Goal: Task Accomplishment & Management: Complete application form

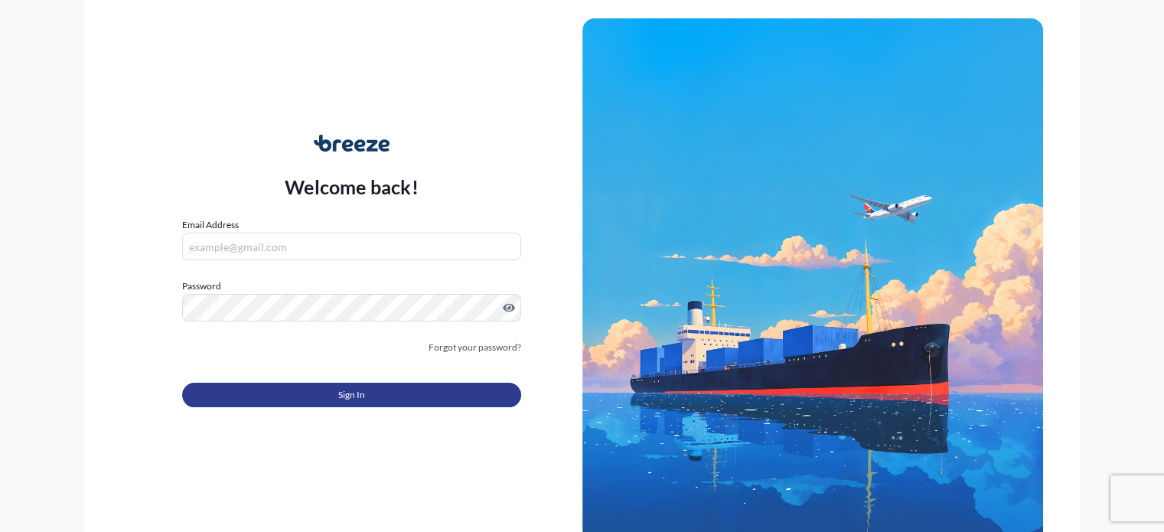
type input "[EMAIL_ADDRESS][DOMAIN_NAME]"
click at [360, 400] on span "Sign In" at bounding box center [351, 394] width 27 height 15
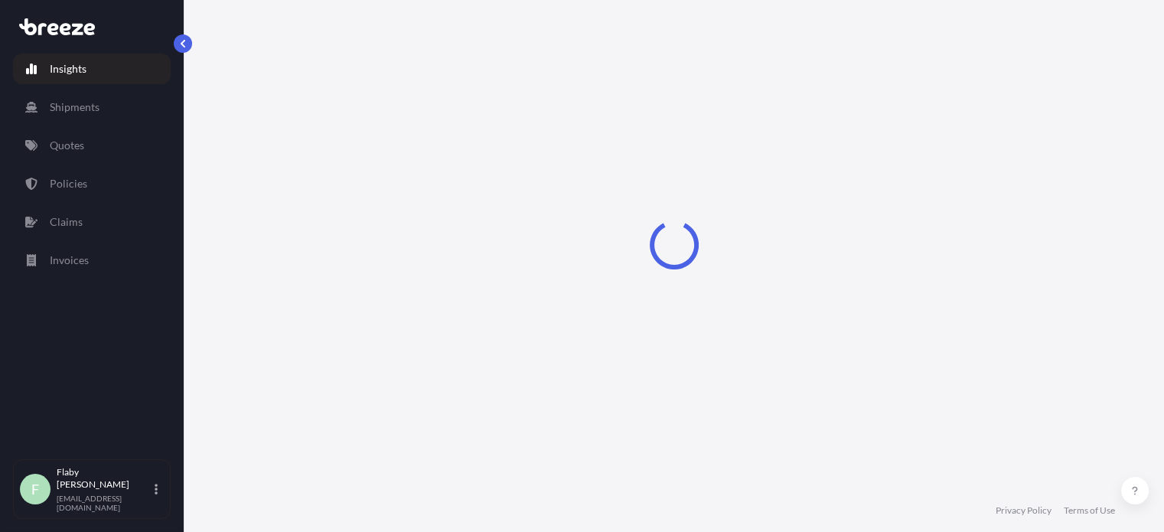
select select "2025"
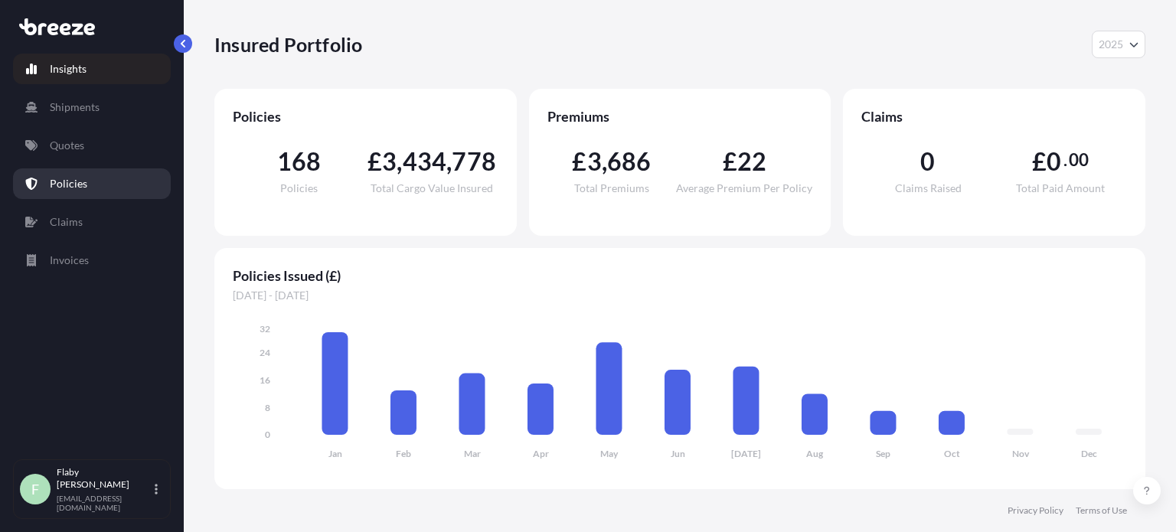
click at [67, 188] on p "Policies" at bounding box center [69, 183] width 38 height 15
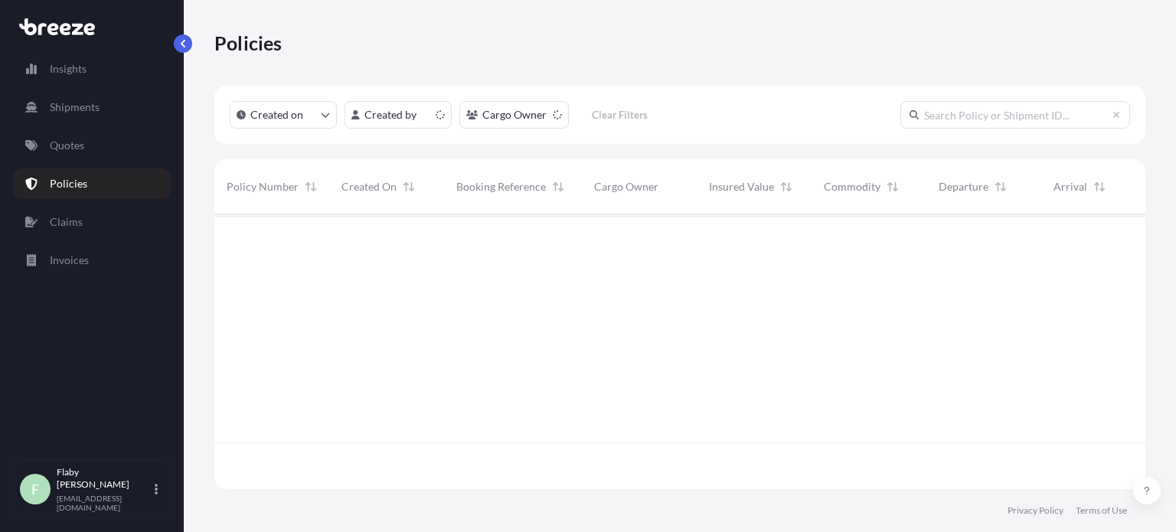
scroll to position [272, 918]
click at [995, 105] on input "text" at bounding box center [1015, 115] width 230 height 28
paste input "BRZ500128"
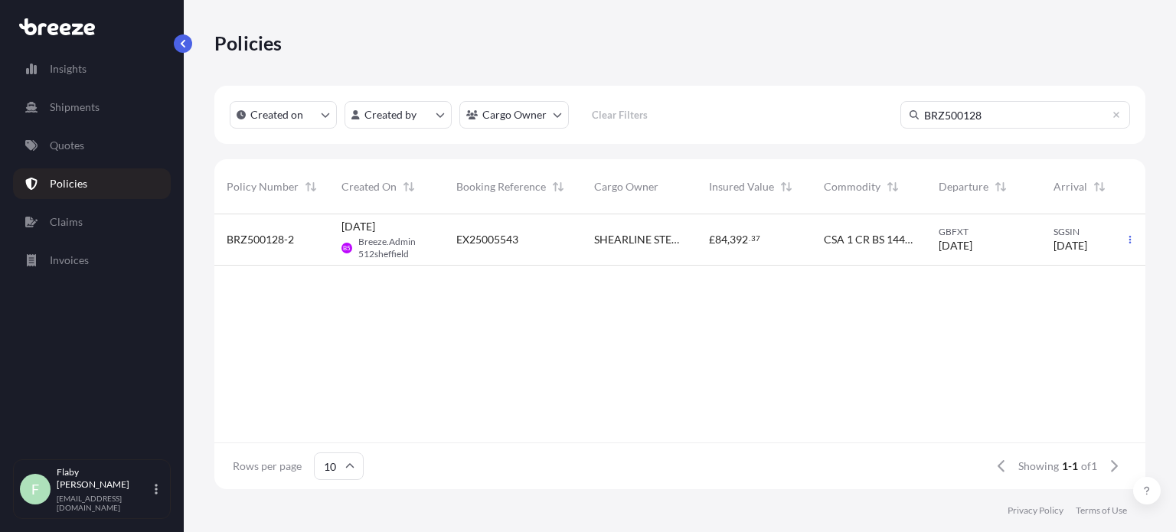
type input "BRZ500128"
click at [493, 246] on span "EX25005543" at bounding box center [487, 239] width 62 height 15
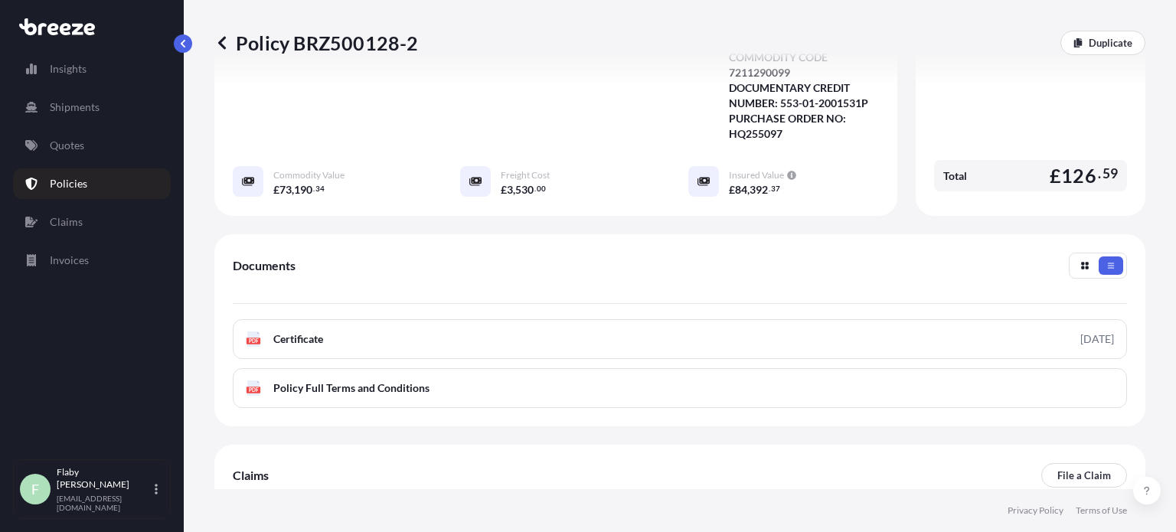
scroll to position [540, 0]
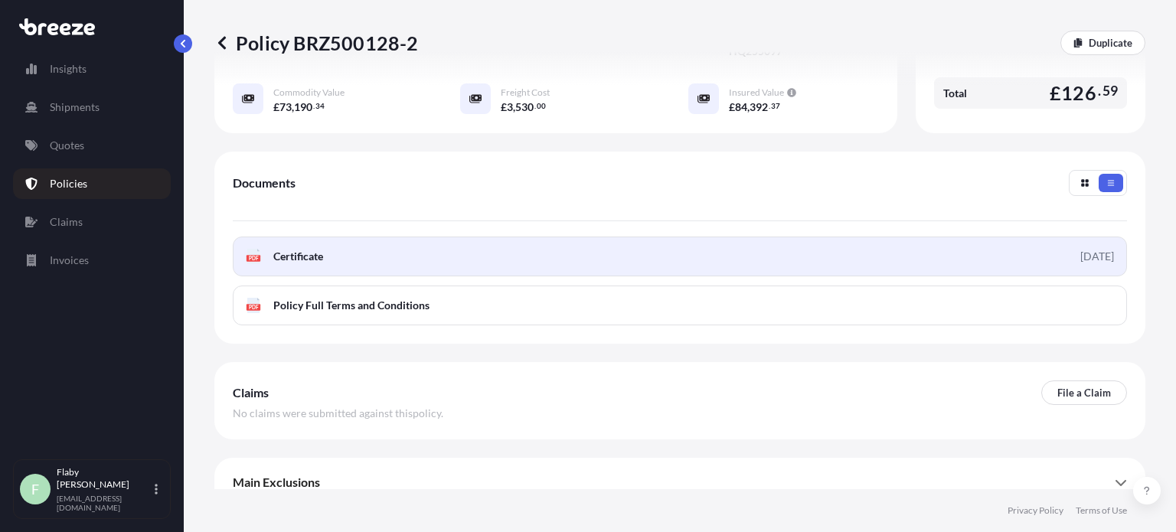
click at [582, 237] on link "PDF Certificate [DATE]" at bounding box center [680, 257] width 894 height 40
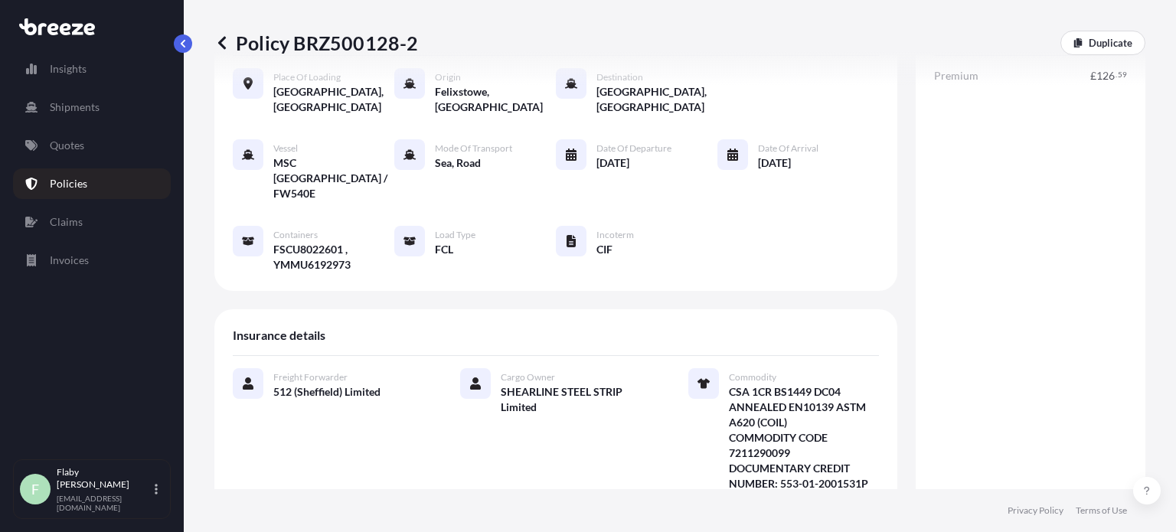
scroll to position [0, 0]
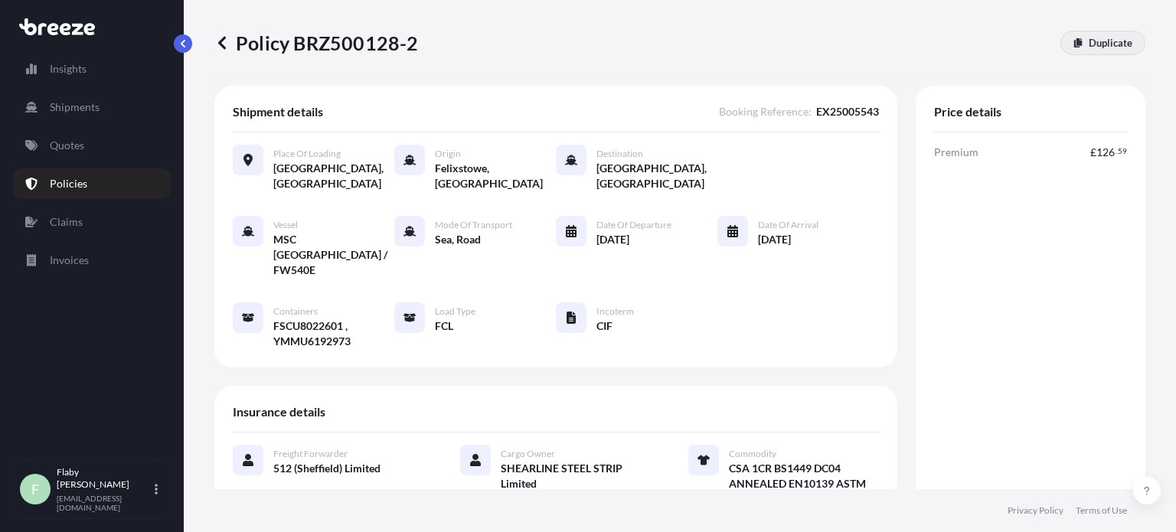
click at [1088, 47] on p "Duplicate" at bounding box center [1110, 42] width 44 height 15
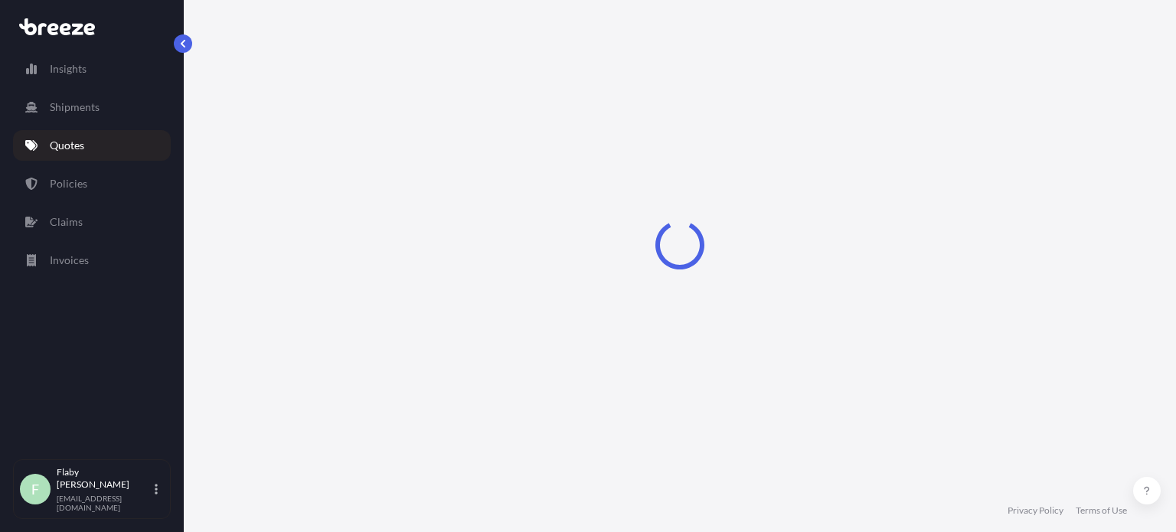
select select "Road"
select select "Sea"
select select "2"
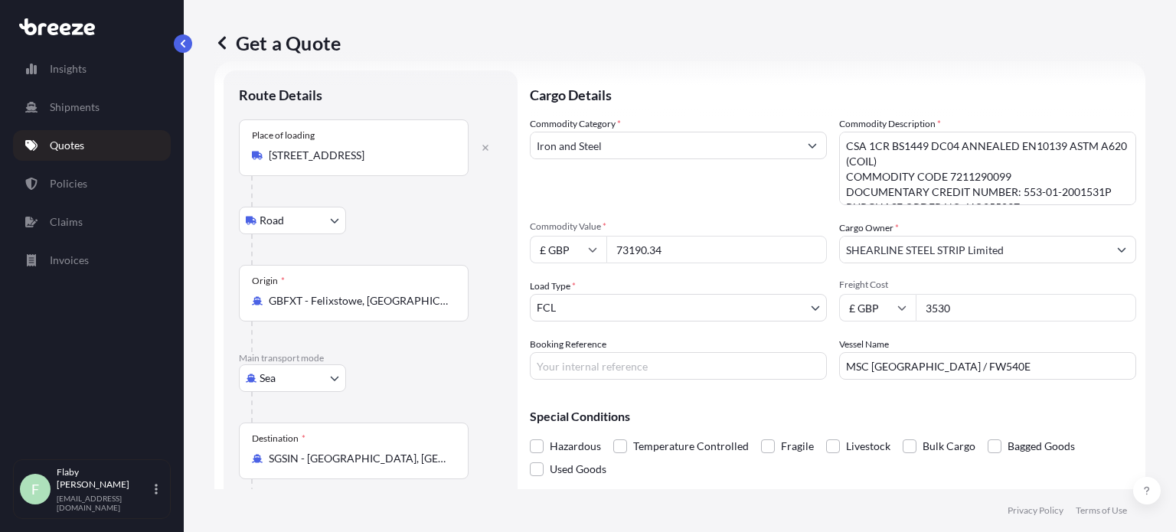
drag, startPoint x: 672, startPoint y: 253, endPoint x: 571, endPoint y: 247, distance: 101.2
click at [571, 247] on div "£ GBP 73190.34" at bounding box center [678, 250] width 297 height 28
paste input "31533.6"
type input "31533.64"
click at [699, 282] on div "Load Type * FCL" at bounding box center [678, 300] width 297 height 43
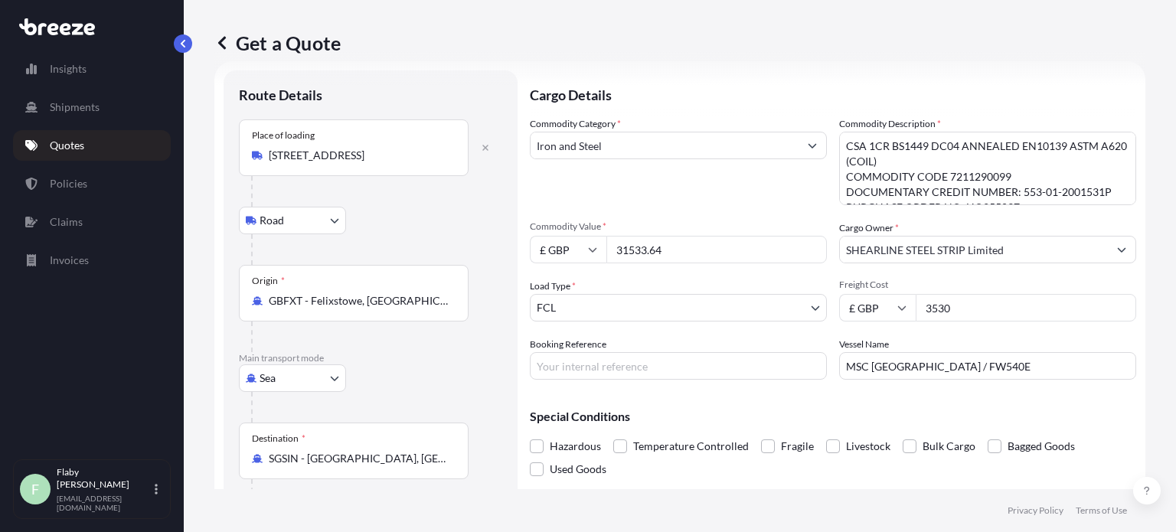
scroll to position [93, 0]
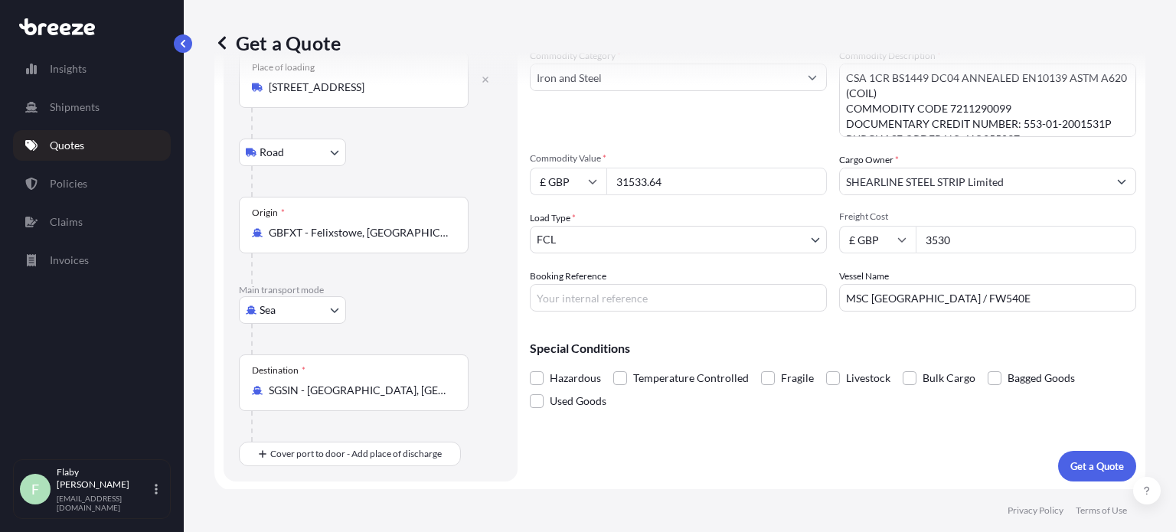
drag, startPoint x: 1006, startPoint y: 250, endPoint x: 863, endPoint y: 237, distance: 144.4
click at [863, 237] on div "£ GBP 3530" at bounding box center [987, 240] width 297 height 28
type input "1440"
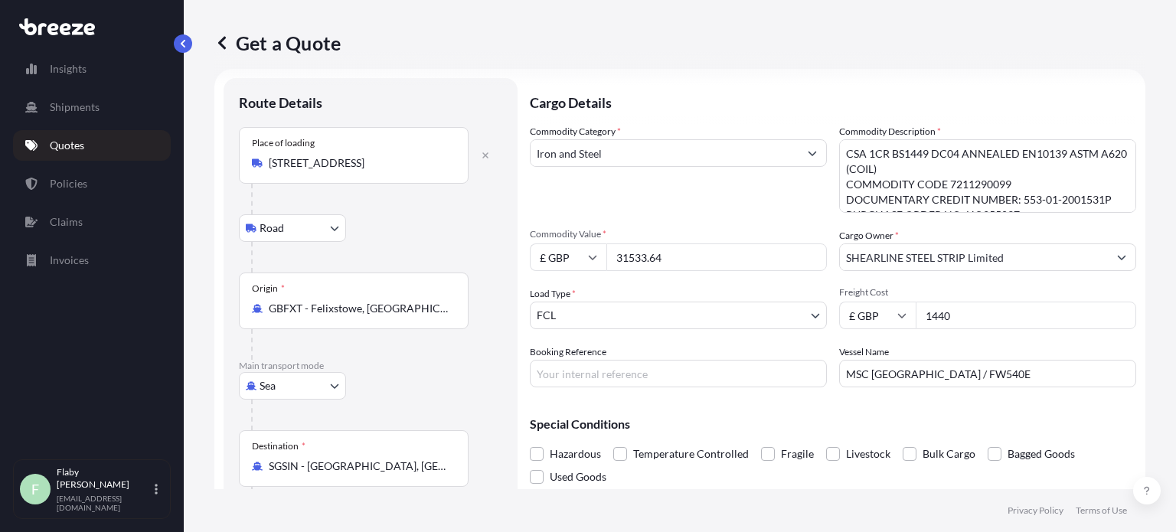
scroll to position [0, 0]
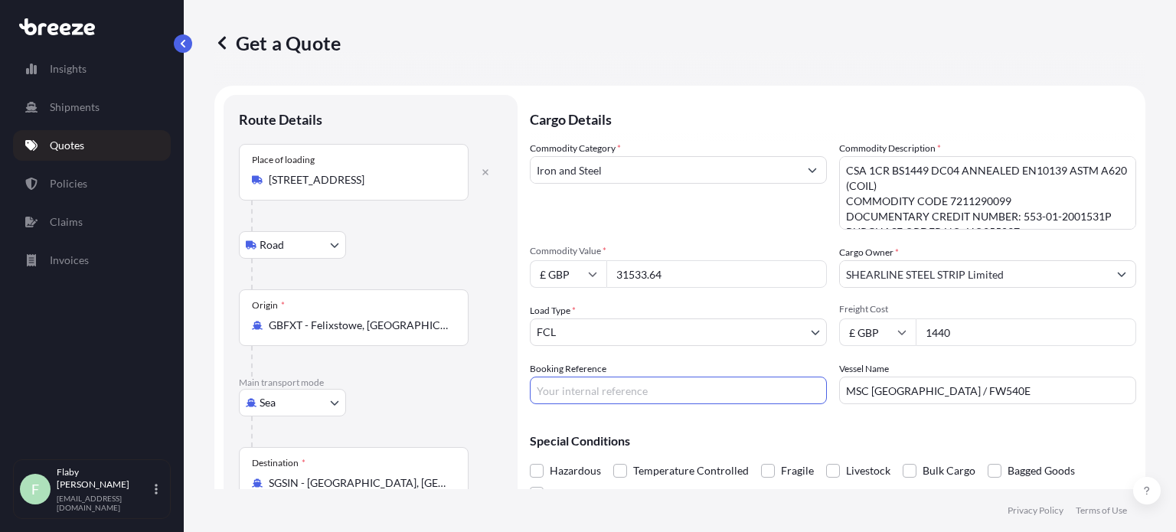
click at [631, 390] on input "Booking Reference" at bounding box center [678, 391] width 297 height 28
paste input "EX25005736"
type input "EX25005736"
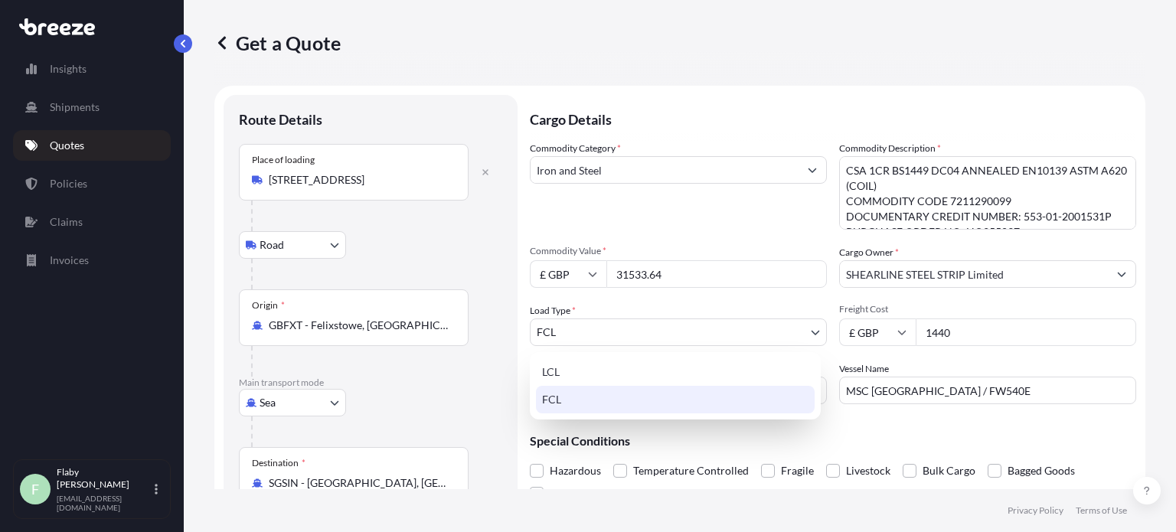
click at [709, 337] on body "Insights Shipments Quotes Policies Claims Invoices F Flaby Varghese [EMAIL_ADDR…" at bounding box center [588, 266] width 1176 height 532
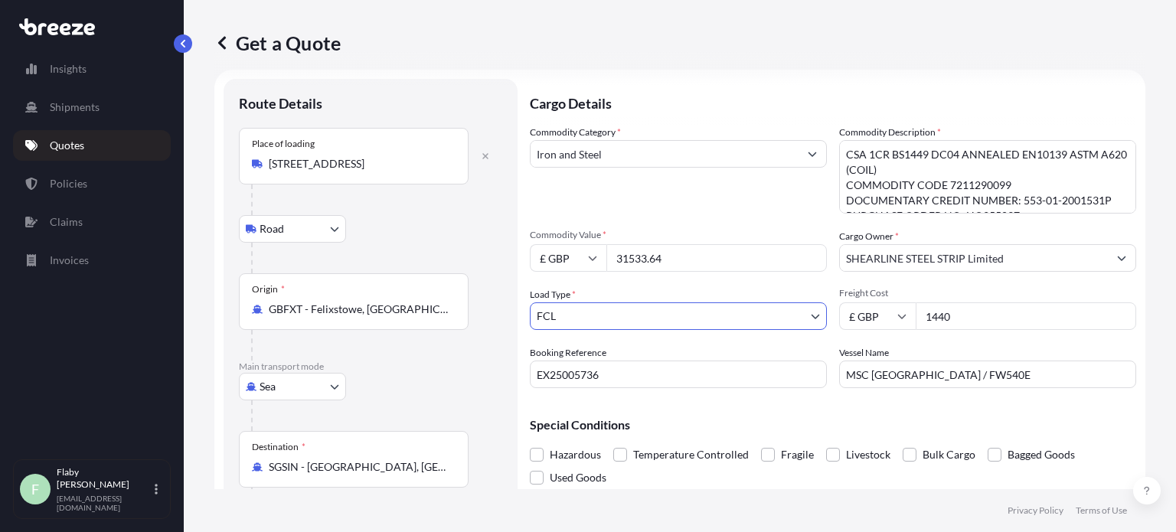
scroll to position [93, 0]
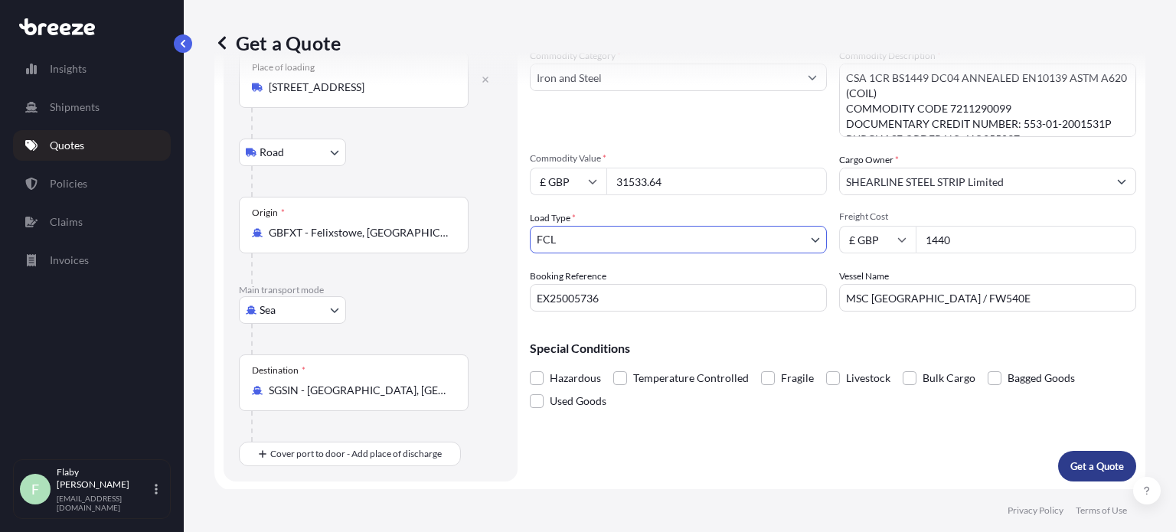
click at [1091, 471] on p "Get a Quote" at bounding box center [1097, 465] width 54 height 15
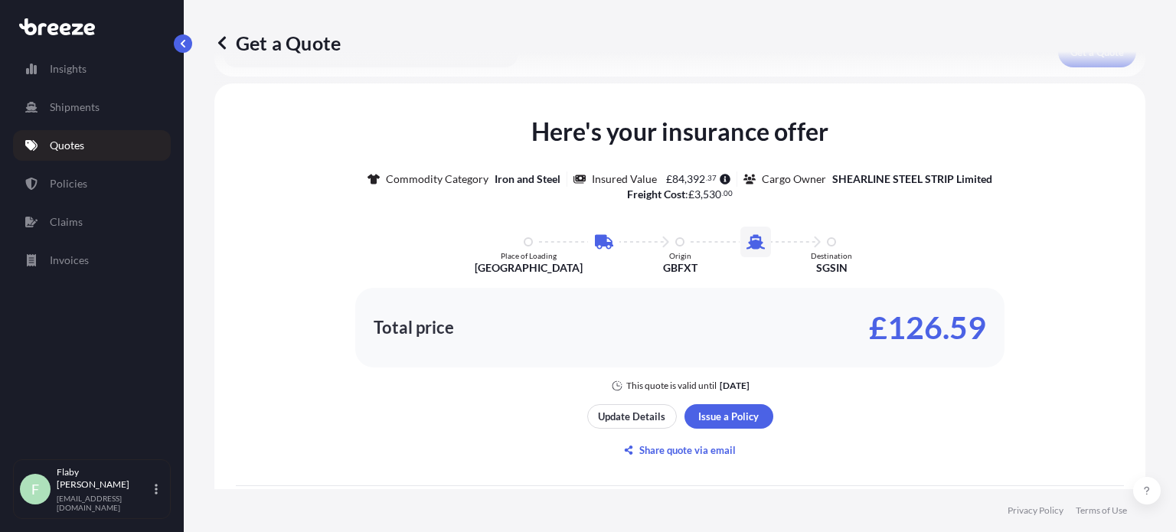
scroll to position [514, 0]
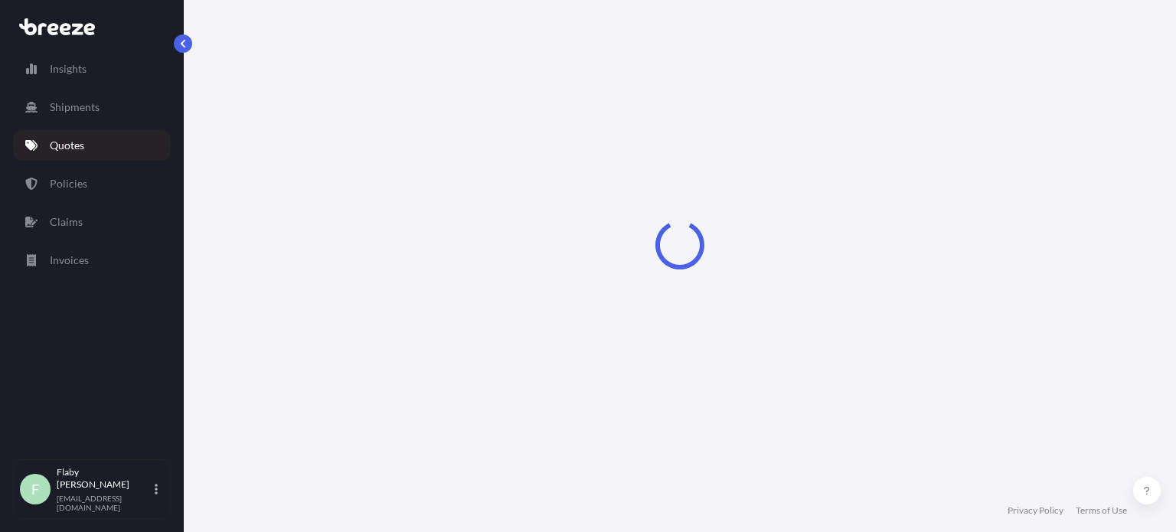
select select "Road"
select select "Sea"
select select "2"
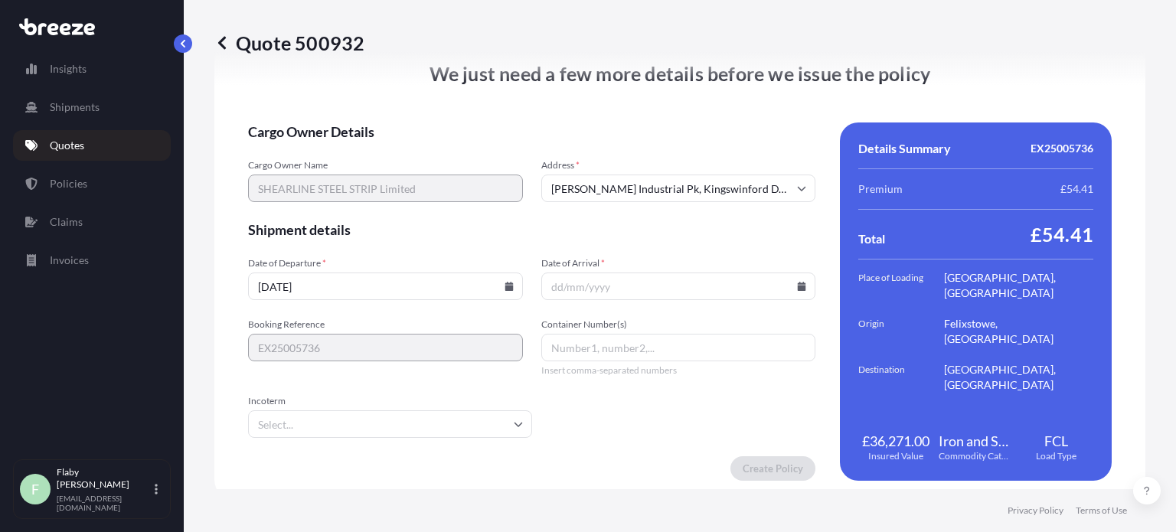
scroll to position [2018, 0]
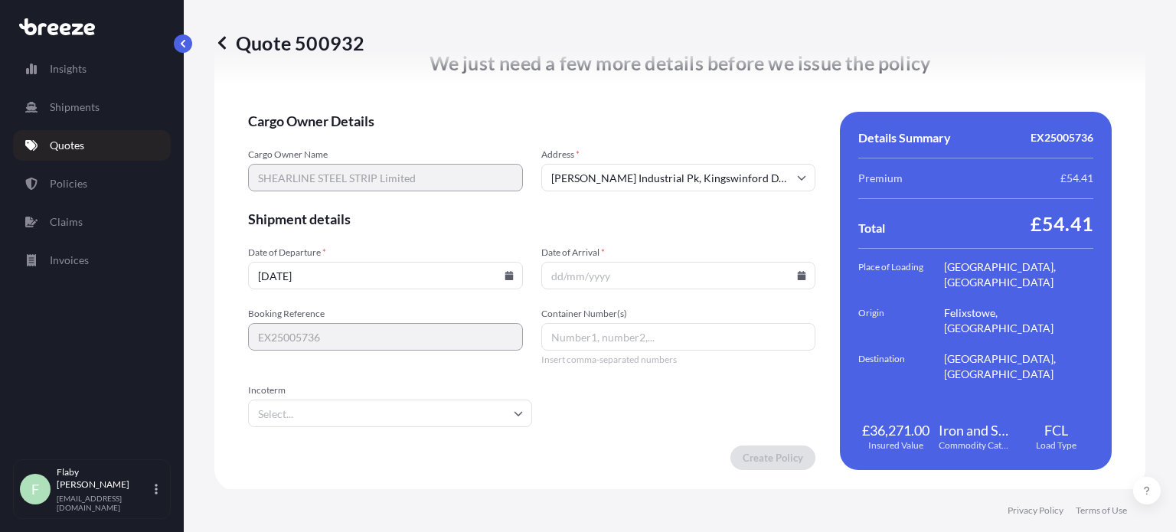
click at [583, 275] on input "Date of Arrival *" at bounding box center [678, 276] width 275 height 28
click at [617, 274] on input "Date of Arrival *" at bounding box center [678, 276] width 275 height 28
click at [798, 272] on icon at bounding box center [802, 275] width 8 height 9
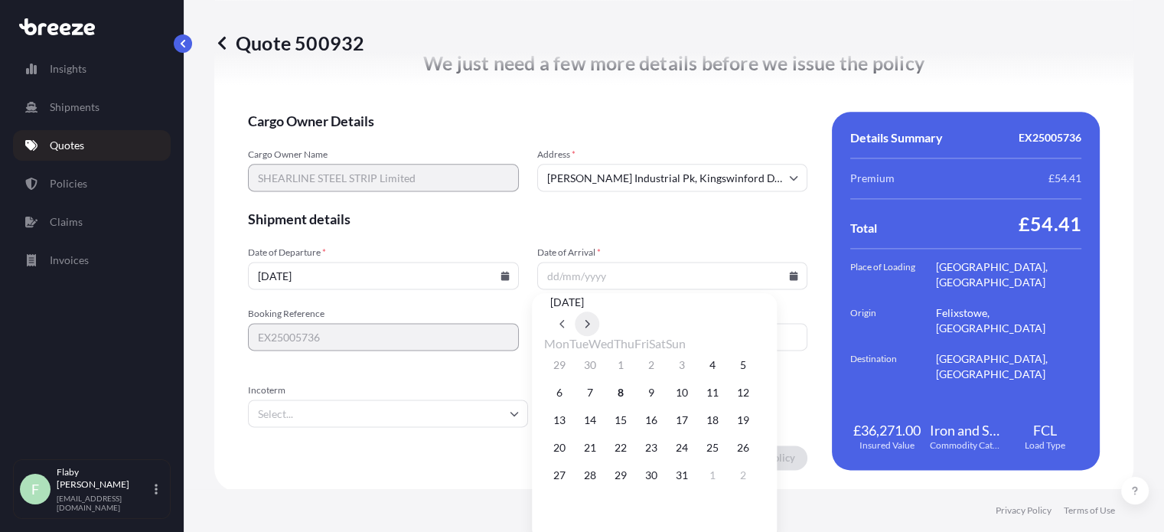
click at [590, 320] on icon at bounding box center [588, 324] width 5 height 8
click at [664, 432] on button "13" at bounding box center [651, 420] width 24 height 24
type input "[DATE]"
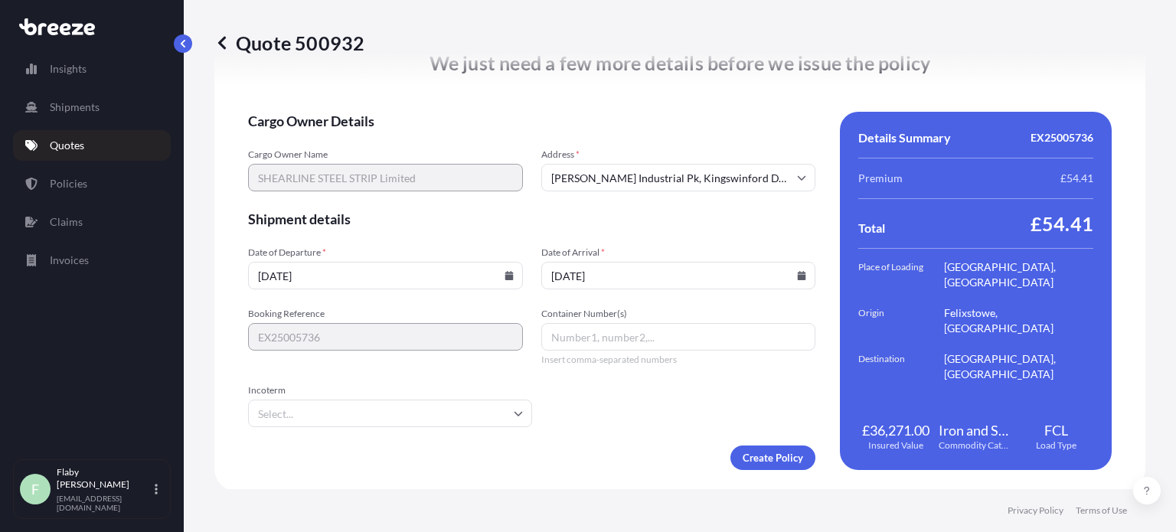
click at [680, 242] on form "Cargo Owner Details Cargo Owner Name SHEARLINE STEEL STRIP Limited Address * [P…" at bounding box center [531, 291] width 567 height 358
click at [505, 271] on icon at bounding box center [508, 275] width 9 height 9
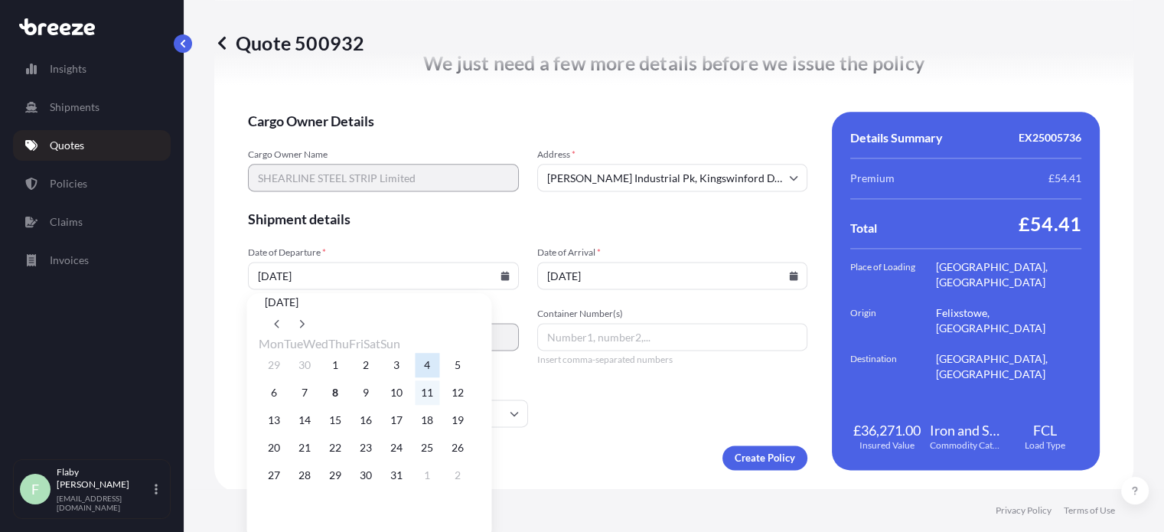
click at [439, 405] on button "11" at bounding box center [427, 392] width 24 height 24
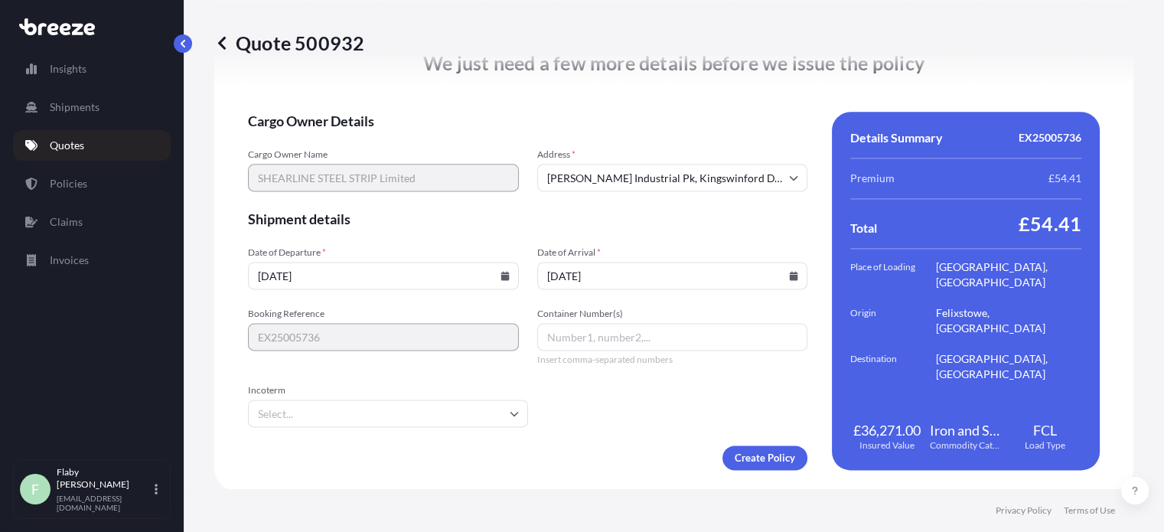
type input "[DATE]"
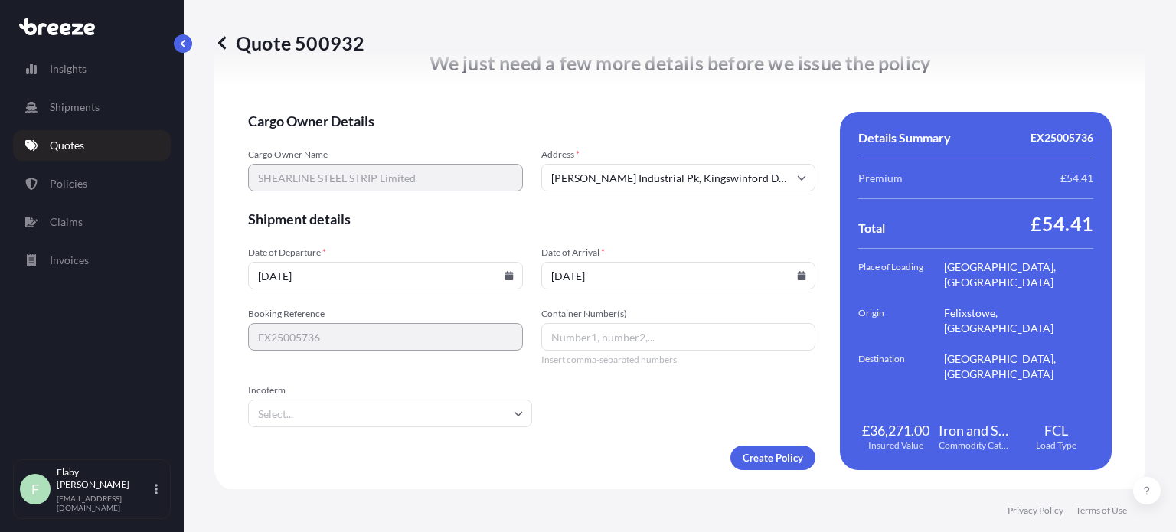
click at [629, 323] on input "Container Number(s)" at bounding box center [678, 337] width 275 height 28
paste input "FFAU7110300"
type input "FFAU7110300"
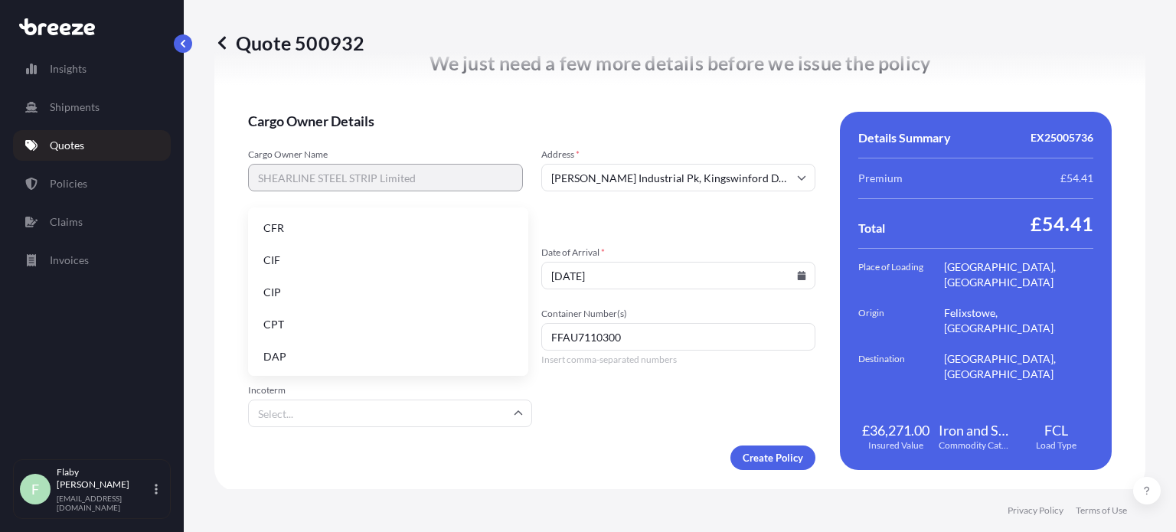
click at [450, 417] on input "Incoterm" at bounding box center [390, 414] width 284 height 28
click at [314, 255] on li "CIF" at bounding box center [388, 260] width 268 height 29
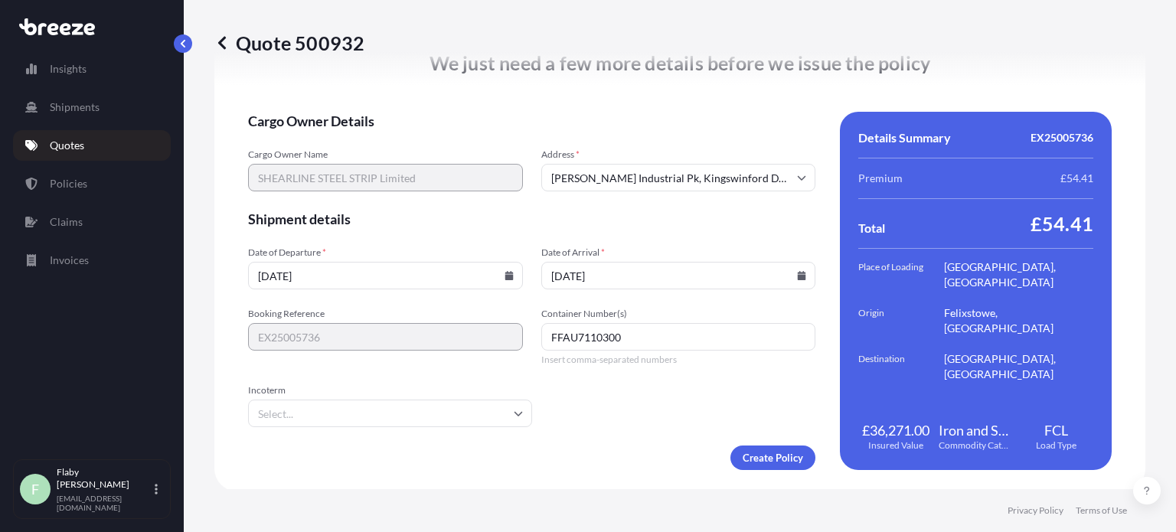
type input "CIF"
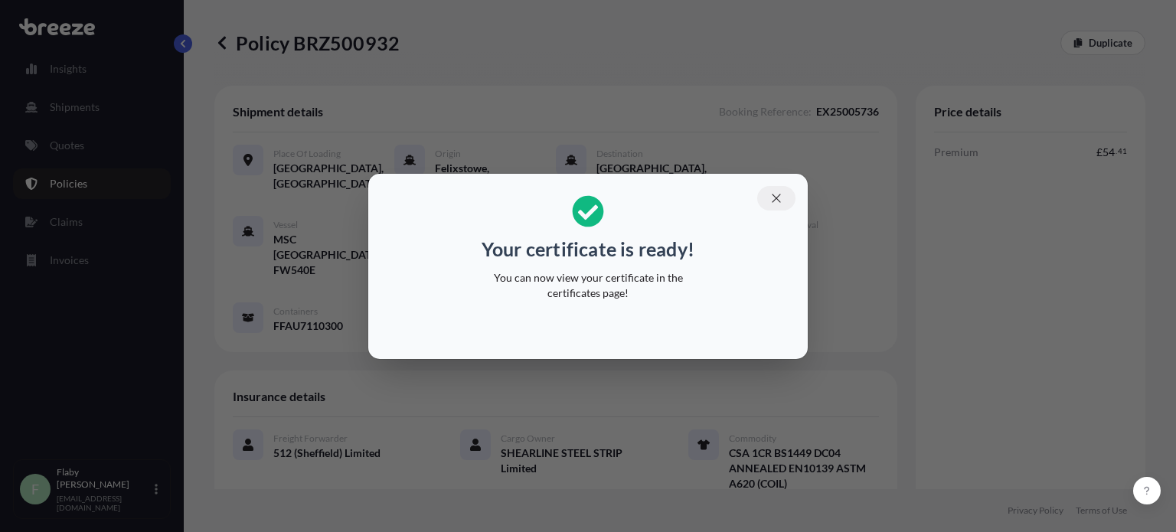
click at [774, 193] on icon "button" at bounding box center [776, 198] width 14 height 14
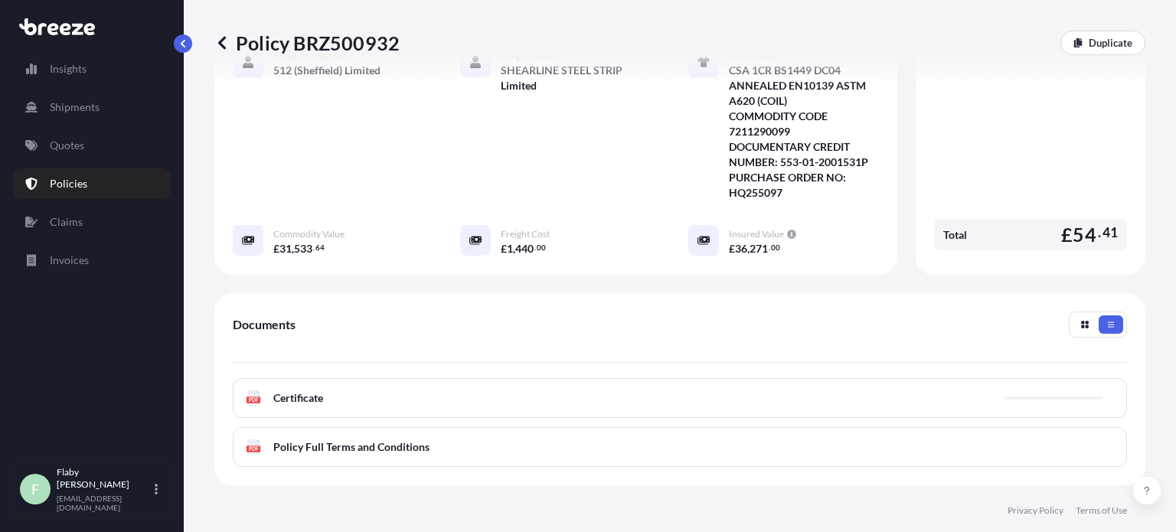
scroll to position [524, 0]
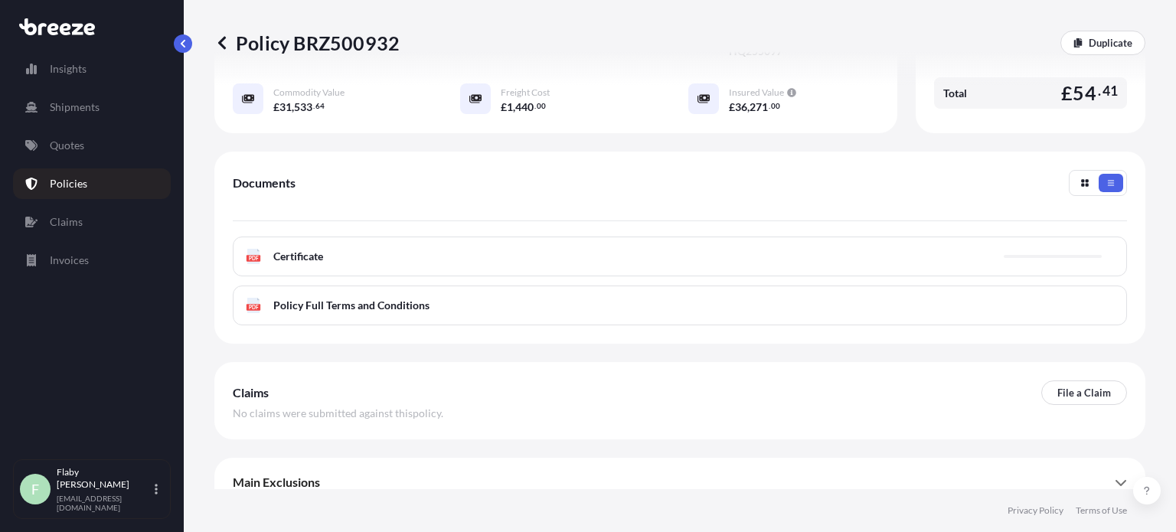
click at [590, 238] on div "PDF Certificate" at bounding box center [680, 257] width 894 height 40
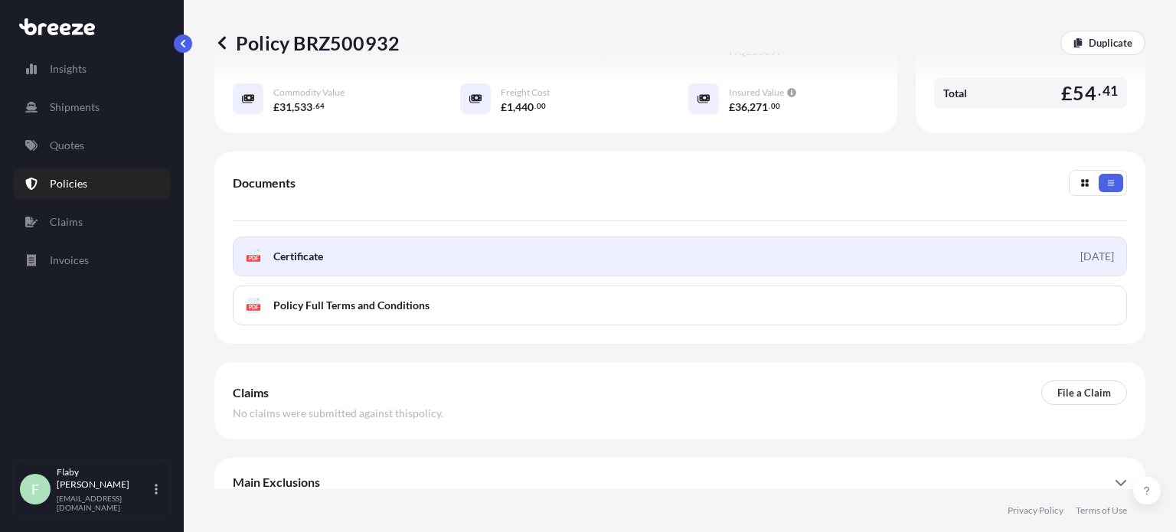
click at [288, 249] on span "Certificate" at bounding box center [298, 256] width 50 height 15
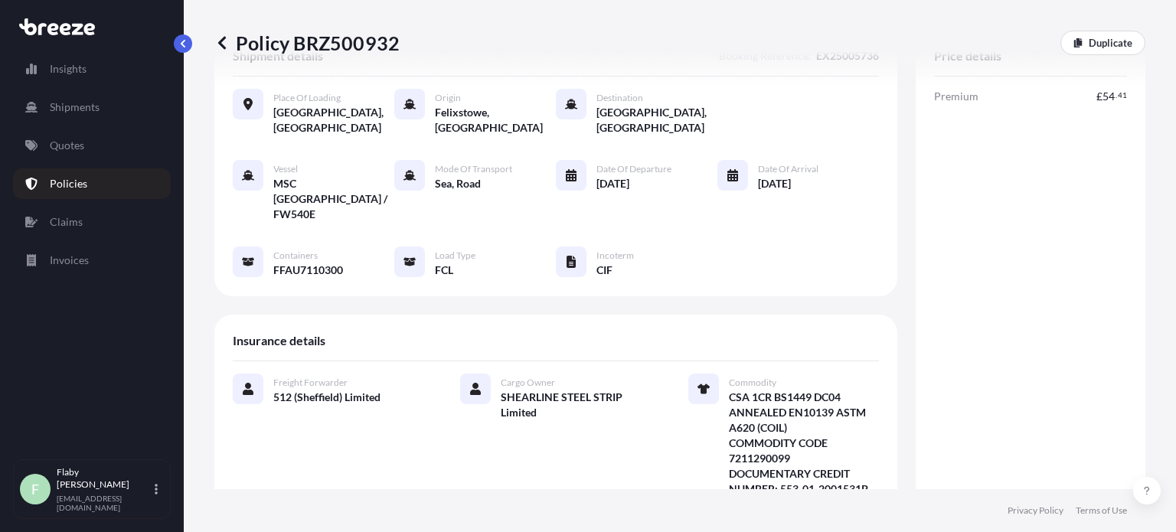
scroll to position [0, 0]
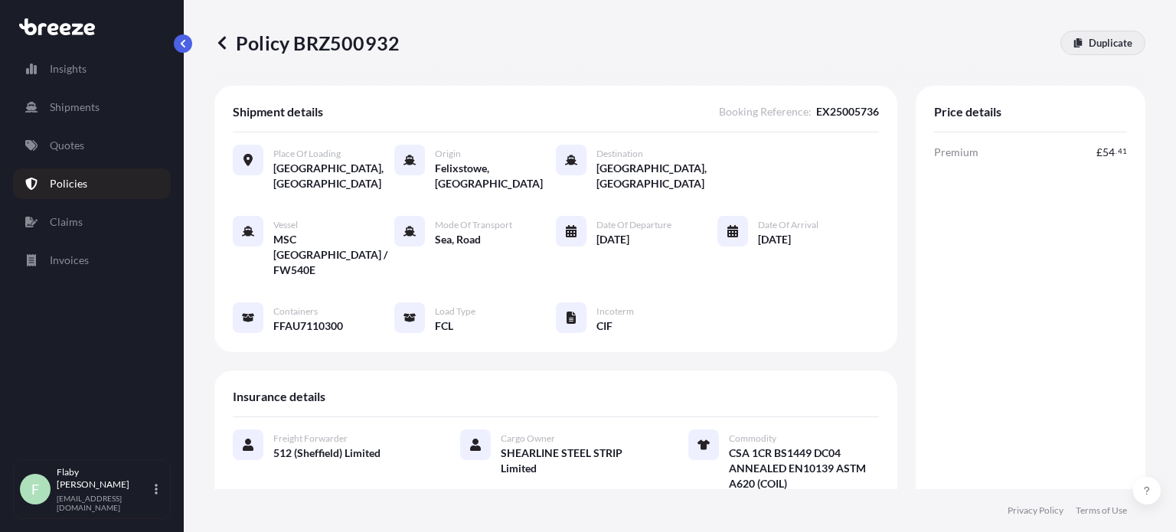
click at [1124, 42] on link "Duplicate" at bounding box center [1102, 43] width 85 height 24
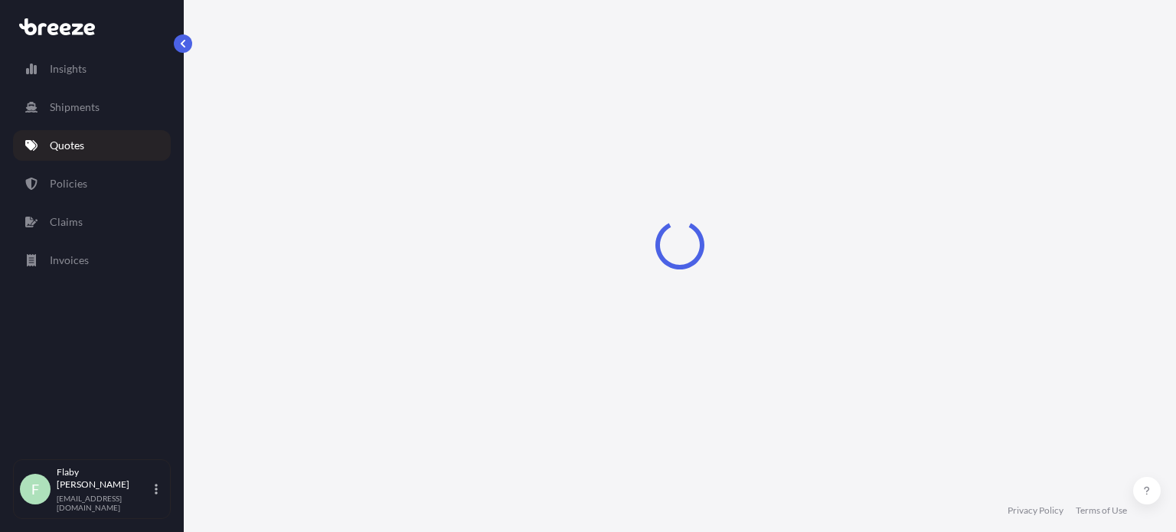
scroll to position [24, 0]
select select "Road"
select select "Sea"
select select "2"
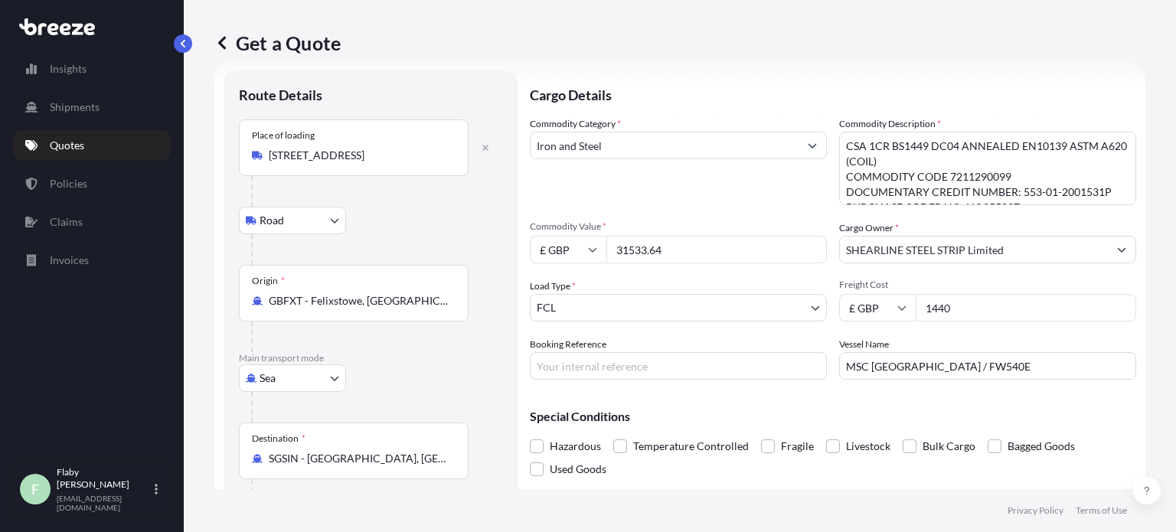
drag, startPoint x: 669, startPoint y: 244, endPoint x: 564, endPoint y: 242, distance: 104.9
click at [564, 242] on div "£ GBP 31533.64" at bounding box center [678, 250] width 297 height 28
paste input "29236.32"
type input "29236.32"
click at [759, 269] on div "Commodity Category * Iron and Steel Commodity Description * CSA 1CR BS1449 DC04…" at bounding box center [833, 247] width 606 height 263
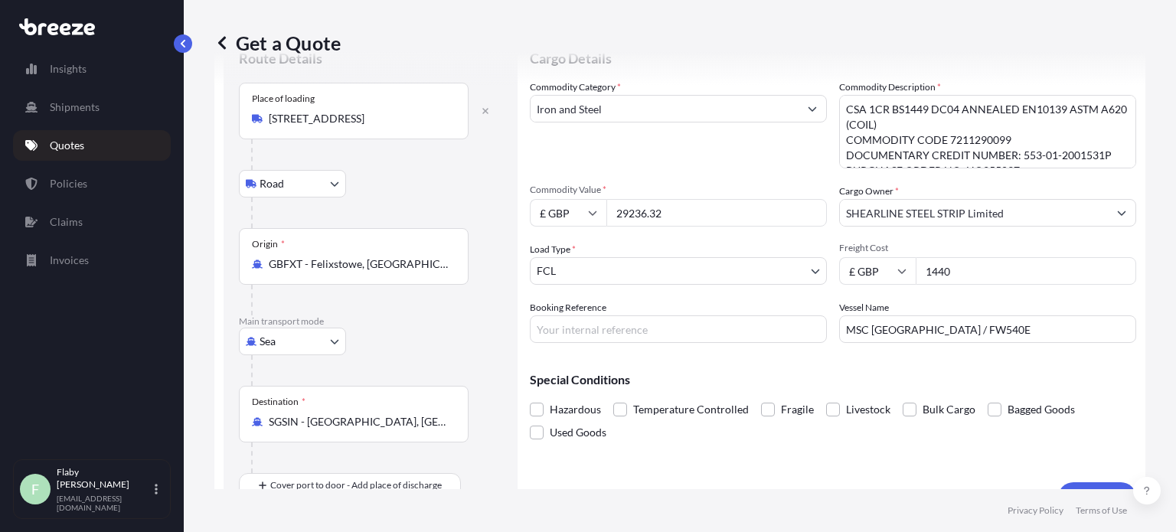
scroll to position [93, 0]
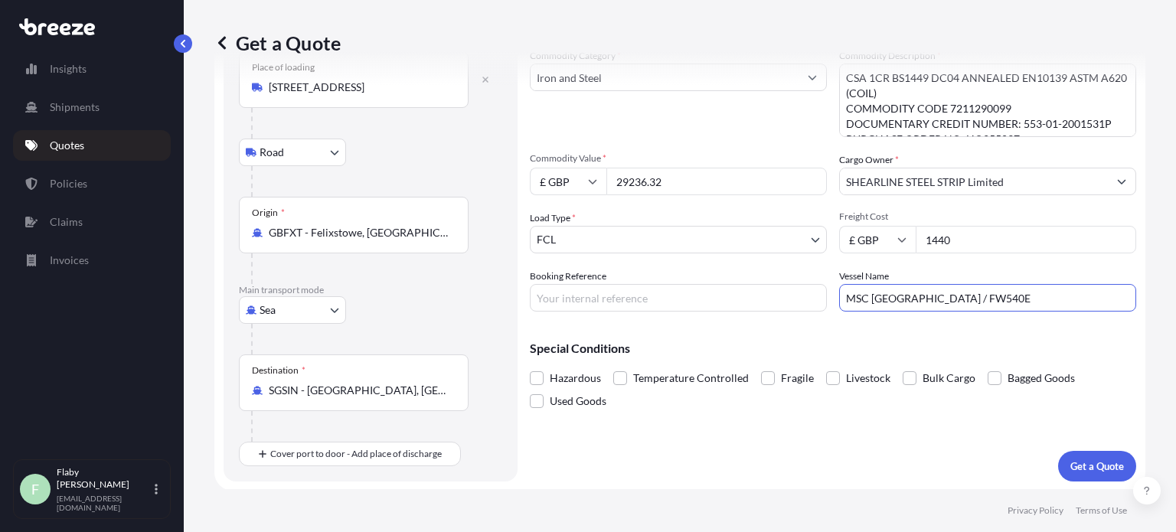
drag, startPoint x: 973, startPoint y: 302, endPoint x: 830, endPoint y: 301, distance: 143.1
click at [830, 301] on div "Commodity Category * Iron and Steel Commodity Description * CSA 1CR BS1449 DC04…" at bounding box center [833, 179] width 606 height 263
paste input "ONE TRADITION"
type input "ONE TRADITION / 027E"
click at [593, 287] on input "Booking Reference" at bounding box center [678, 298] width 297 height 28
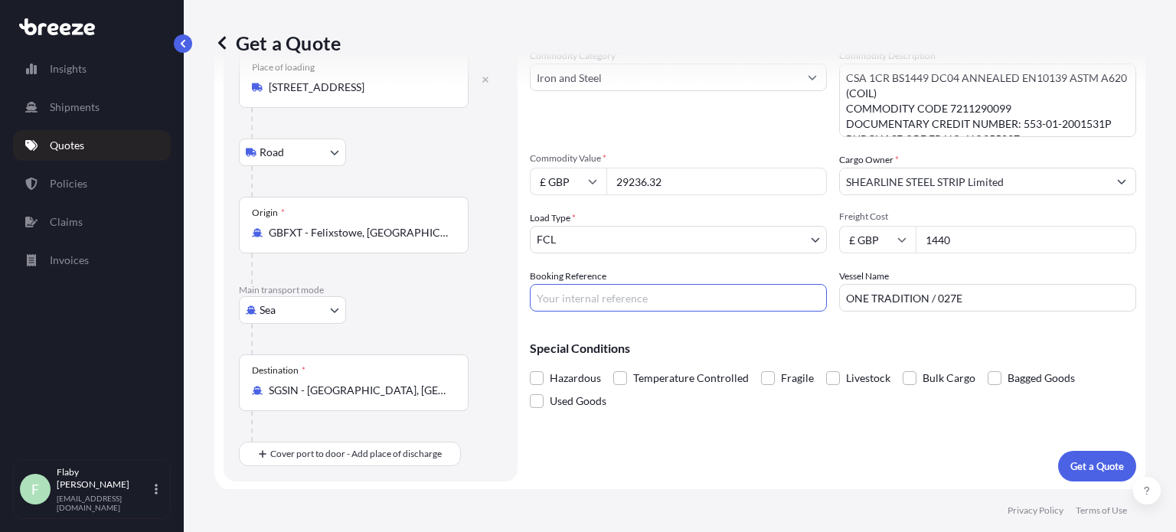
paste input "EX25005831"
type input "EX25005831"
click at [1110, 458] on p "Get a Quote" at bounding box center [1097, 465] width 54 height 15
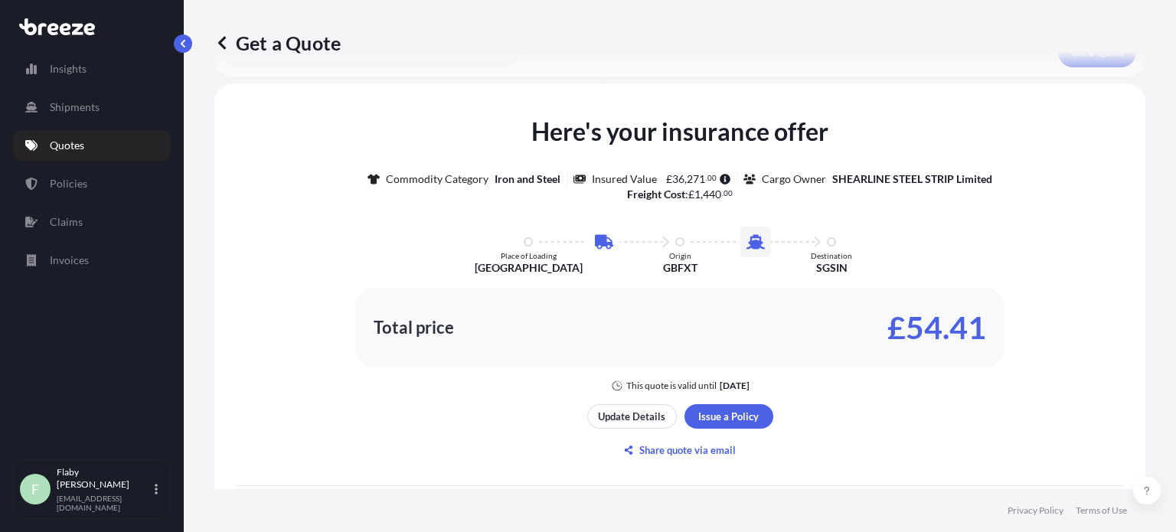
scroll to position [514, 0]
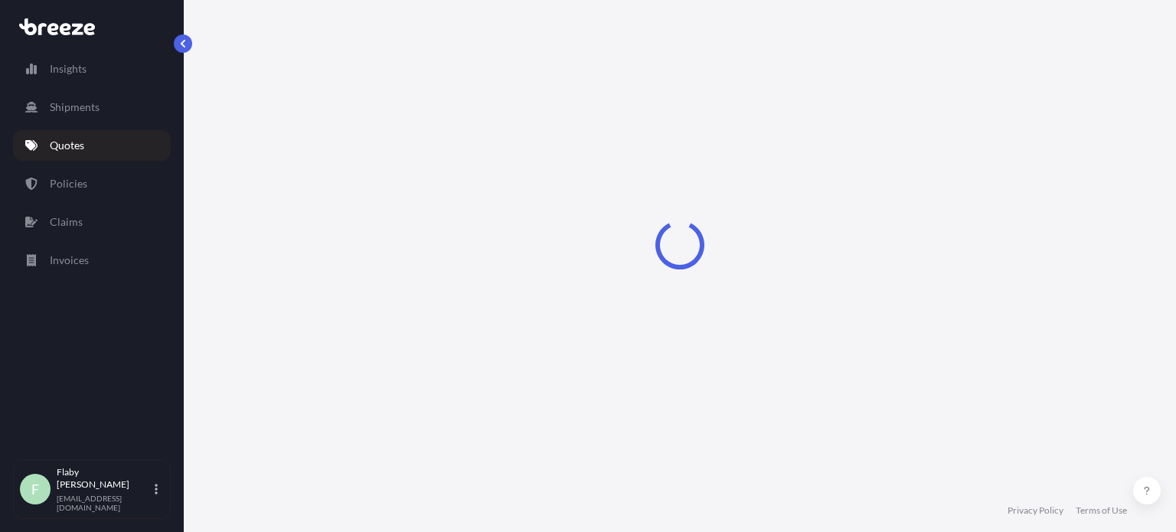
select select "Road"
select select "Sea"
select select "2"
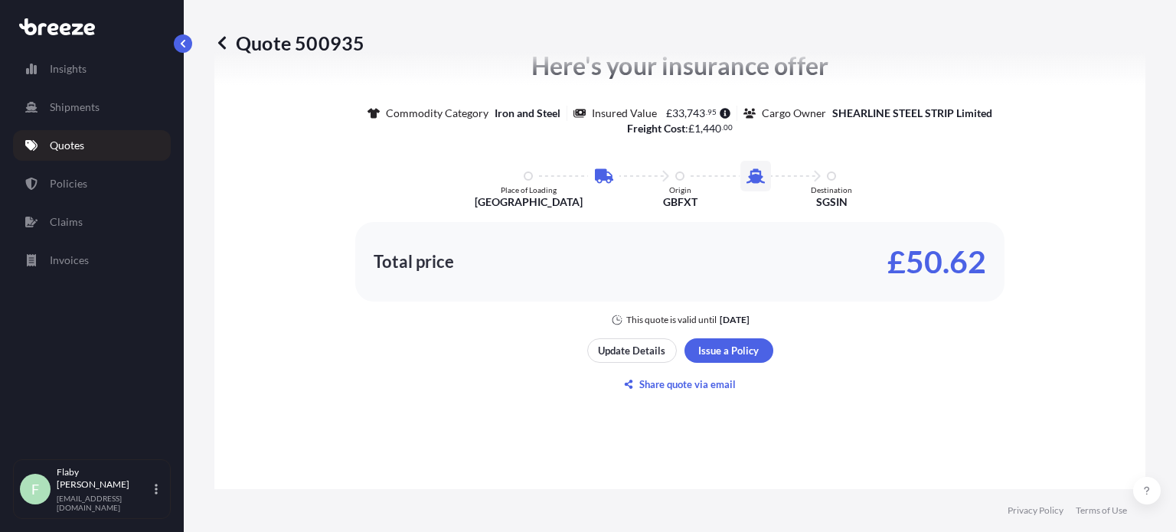
scroll to position [827, 0]
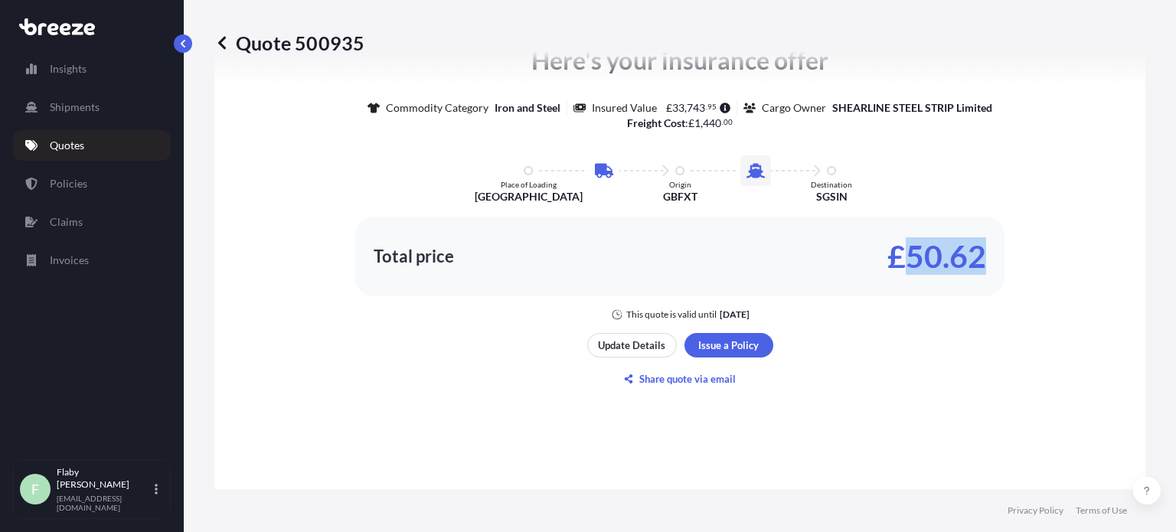
drag, startPoint x: 978, startPoint y: 257, endPoint x: 904, endPoint y: 265, distance: 74.6
click at [904, 265] on p "£50.62" at bounding box center [936, 256] width 99 height 24
copy p "50.62"
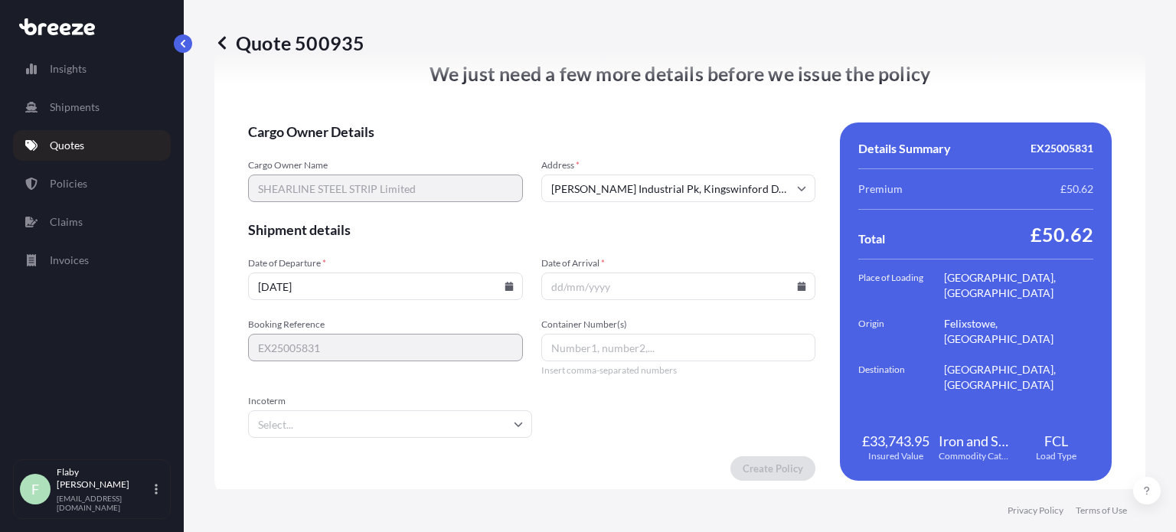
scroll to position [2018, 0]
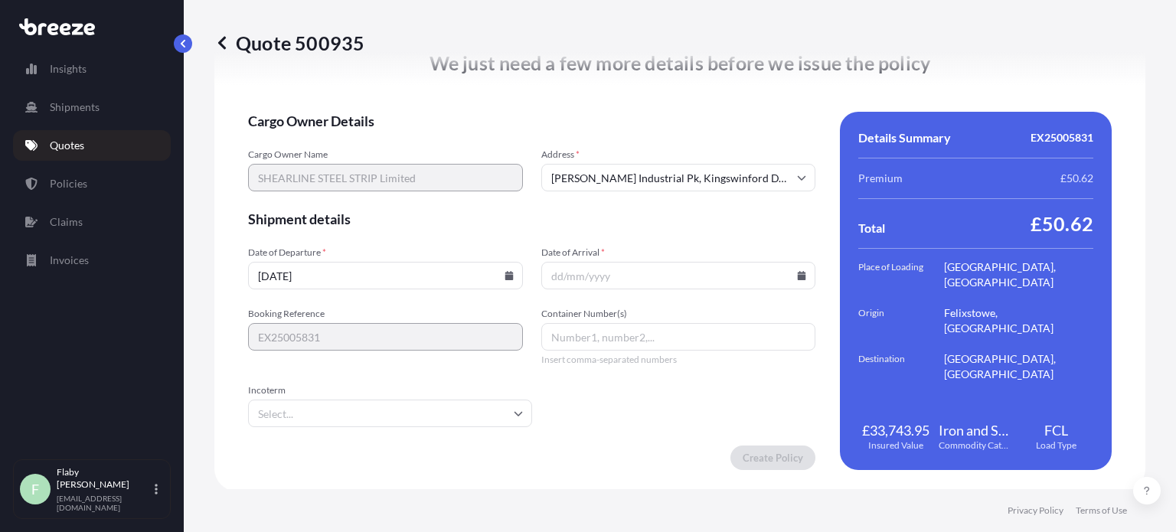
click at [628, 272] on input "Date of Arrival *" at bounding box center [678, 276] width 275 height 28
click at [798, 274] on icon at bounding box center [802, 275] width 8 height 9
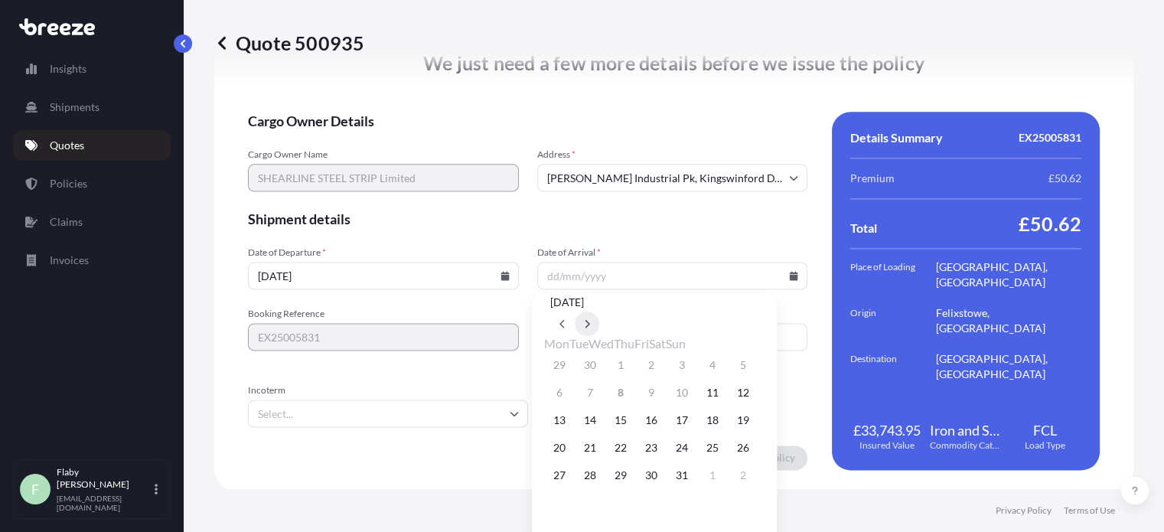
click at [599, 312] on button at bounding box center [587, 324] width 24 height 24
click at [664, 488] on button "27" at bounding box center [651, 475] width 24 height 24
type input "[DATE]"
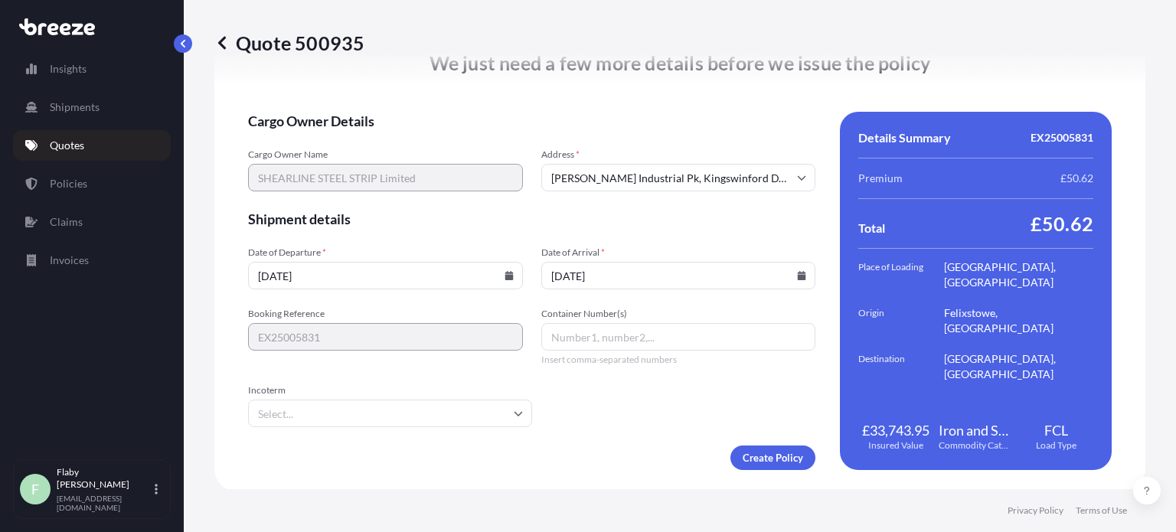
click at [677, 194] on form "Cargo Owner Details Cargo Owner Name SHEARLINE STEEL STRIP Limited Address * [P…" at bounding box center [531, 291] width 567 height 358
click at [602, 336] on input "Container Number(s)" at bounding box center [678, 337] width 275 height 28
paste input "TCLU1563394"
type input "TCLU1563394"
click at [475, 420] on input "Incoterm" at bounding box center [390, 414] width 284 height 28
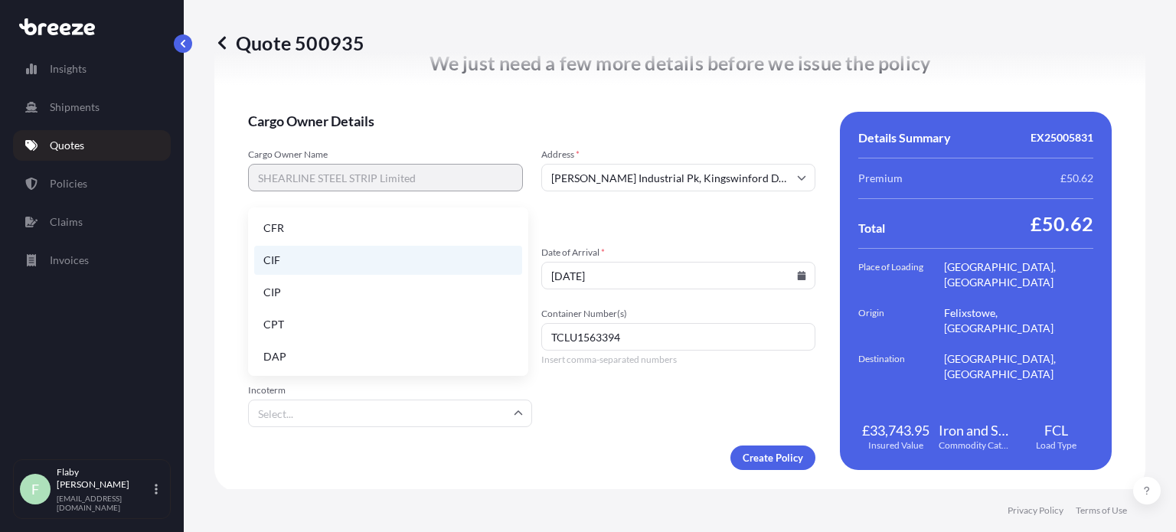
click at [297, 266] on li "CIF" at bounding box center [388, 260] width 268 height 29
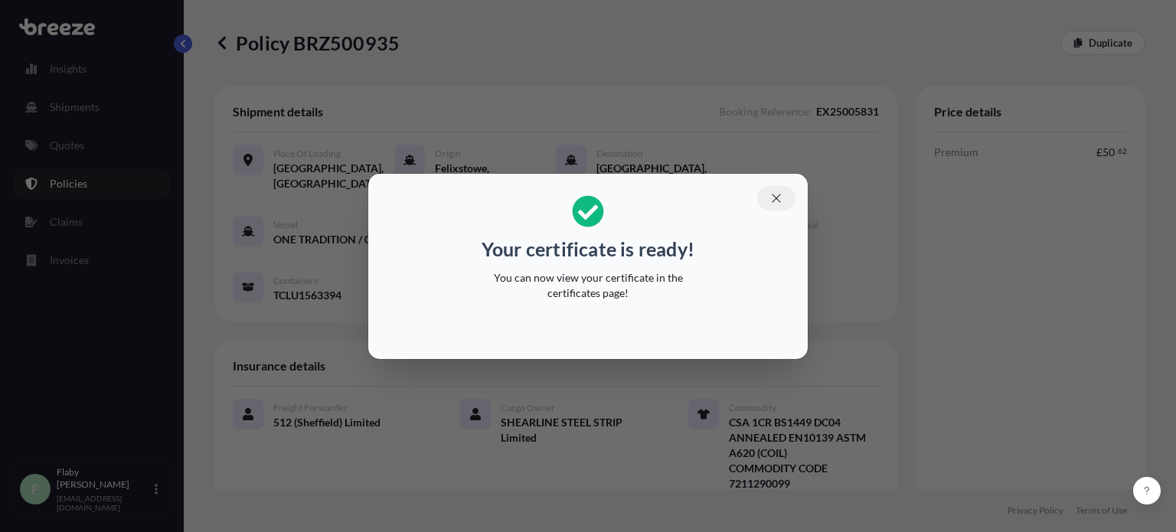
click at [783, 195] on button "button" at bounding box center [776, 198] width 38 height 24
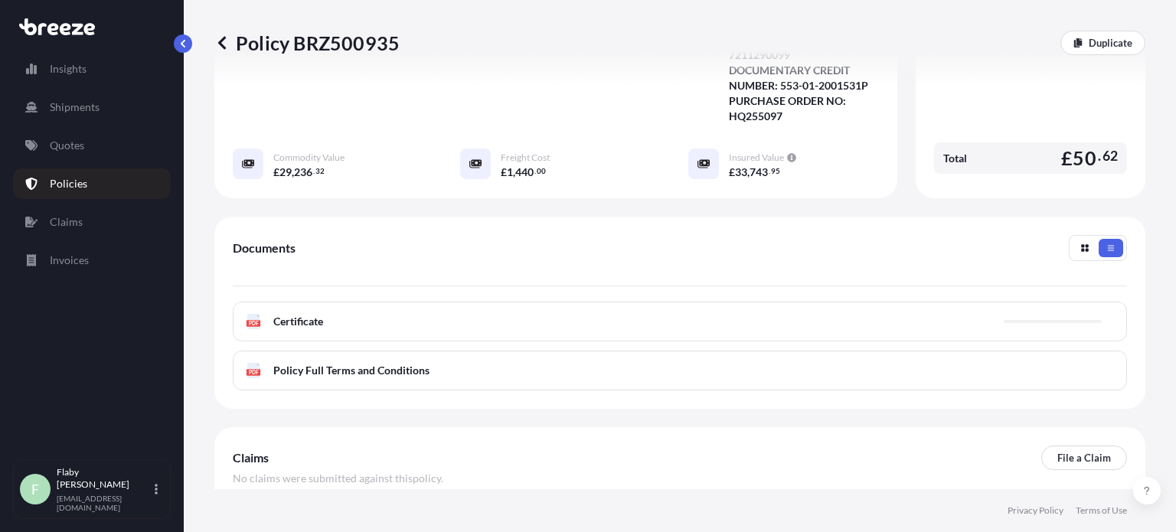
scroll to position [509, 0]
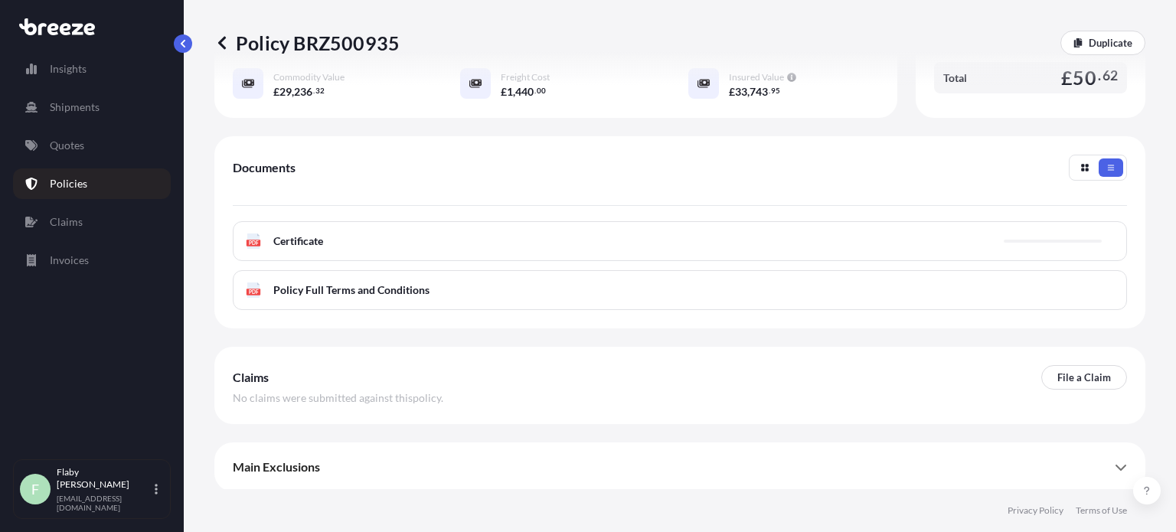
click at [435, 246] on div "PDF Certificate" at bounding box center [680, 241] width 894 height 40
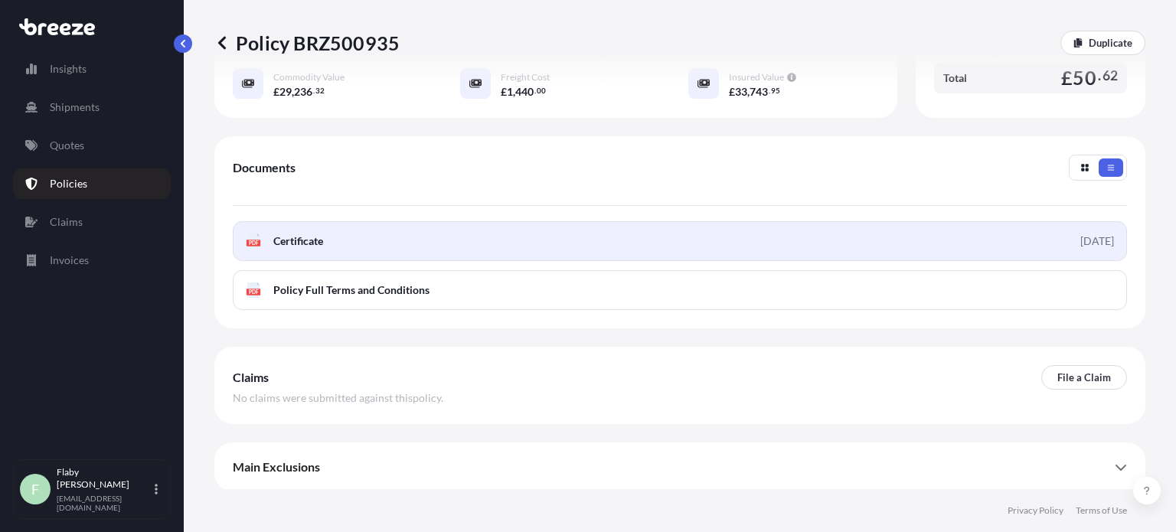
click at [360, 240] on link "PDF Certificate [DATE]" at bounding box center [680, 241] width 894 height 40
